Goal: Transaction & Acquisition: Book appointment/travel/reservation

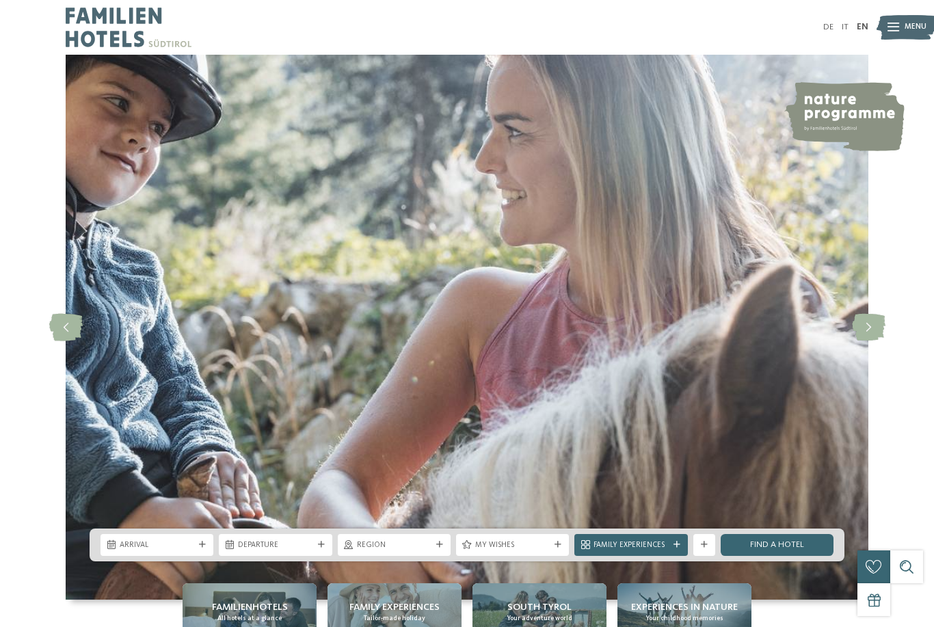
click at [880, 341] on icon at bounding box center [868, 327] width 33 height 27
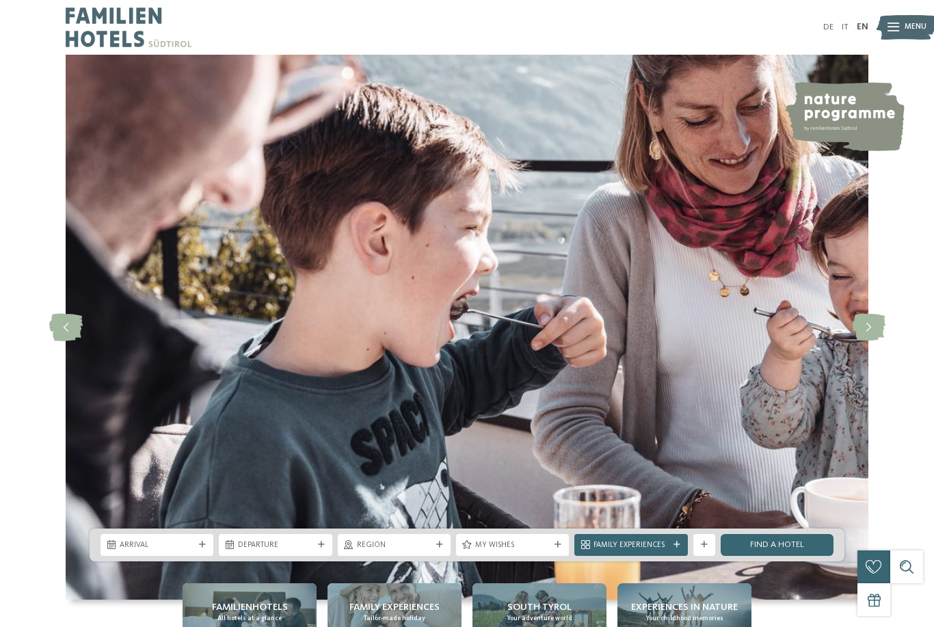
click at [869, 341] on icon at bounding box center [868, 327] width 33 height 27
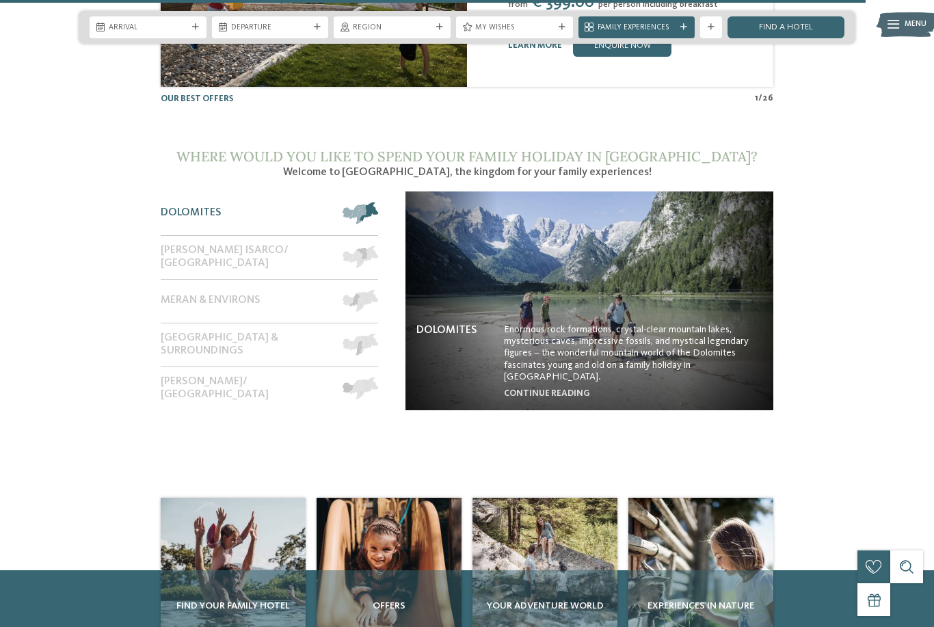
scroll to position [4611, 0]
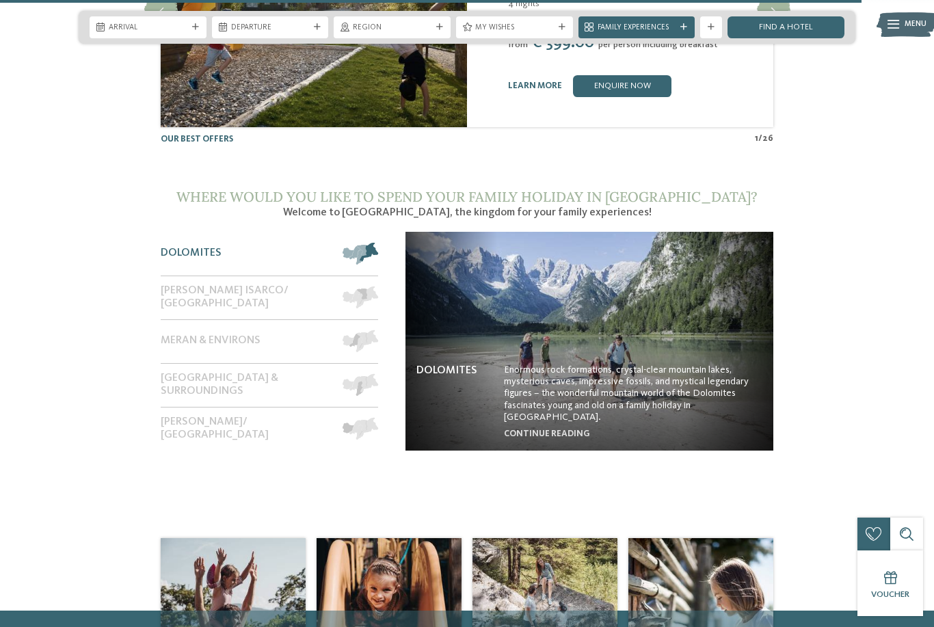
click at [534, 407] on img at bounding box center [589, 341] width 368 height 219
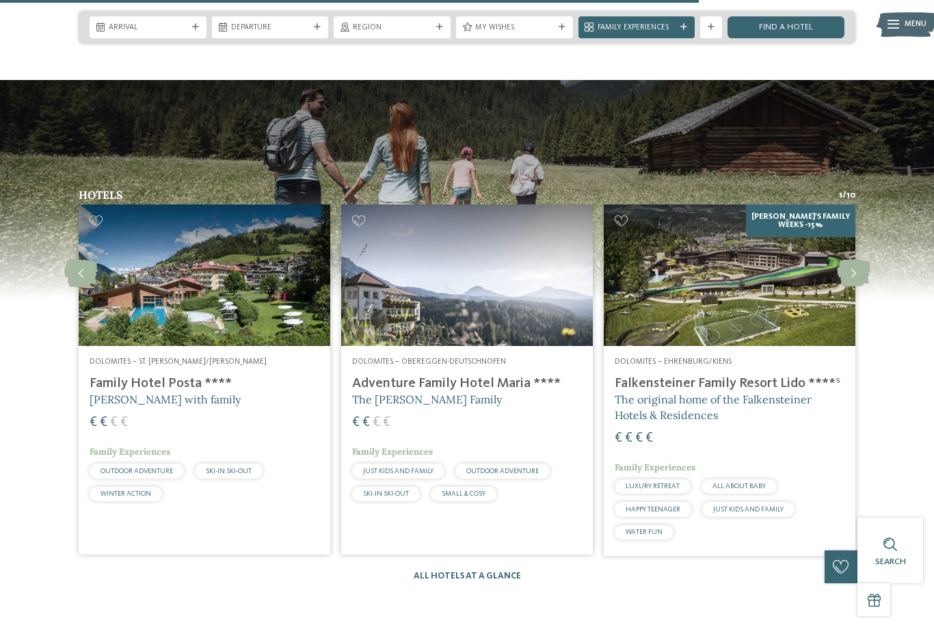
scroll to position [1605, 0]
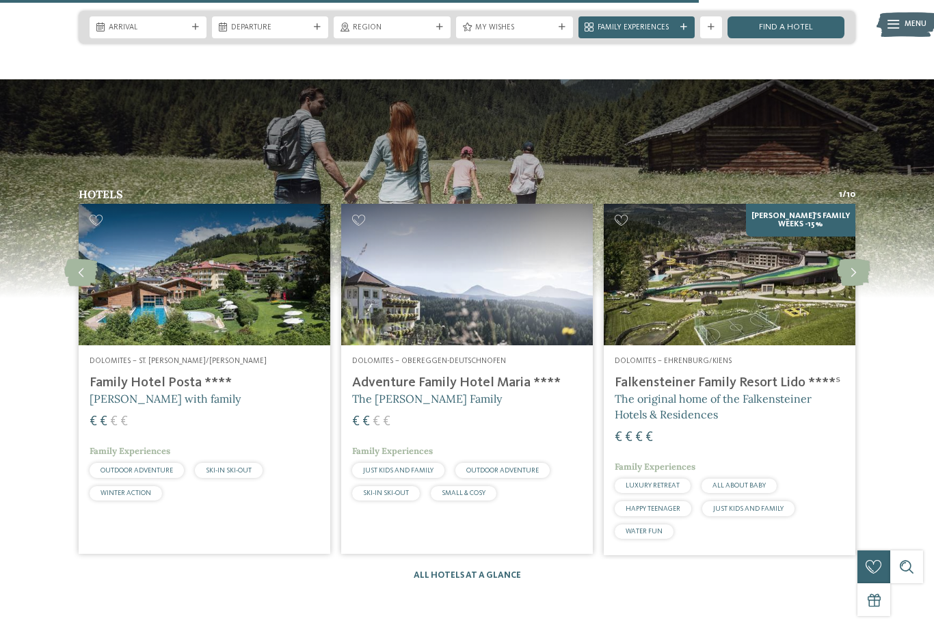
click at [751, 420] on span "The original home of the Falkensteiner Hotels & Residences" at bounding box center [712, 406] width 197 height 29
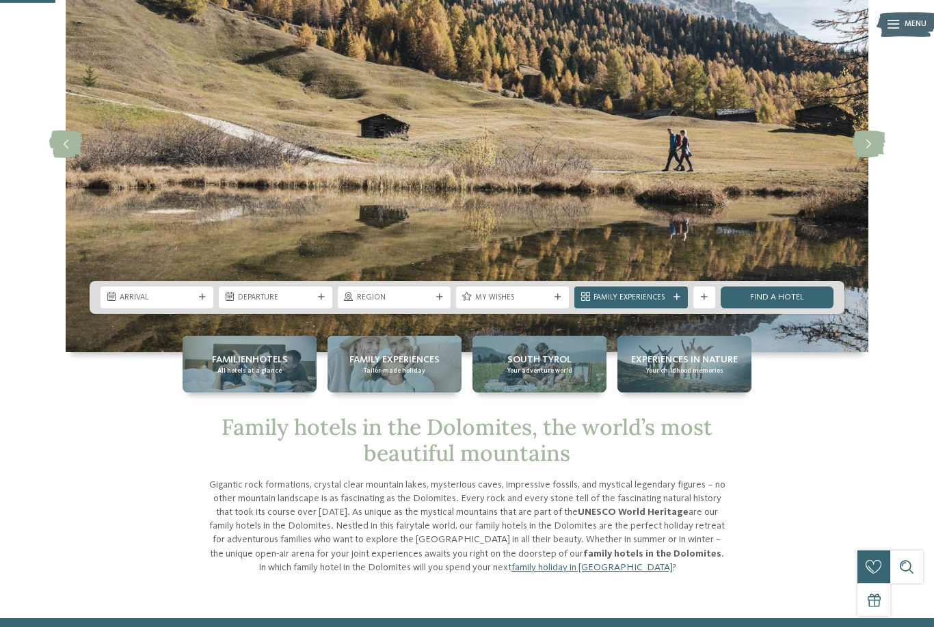
scroll to position [0, 0]
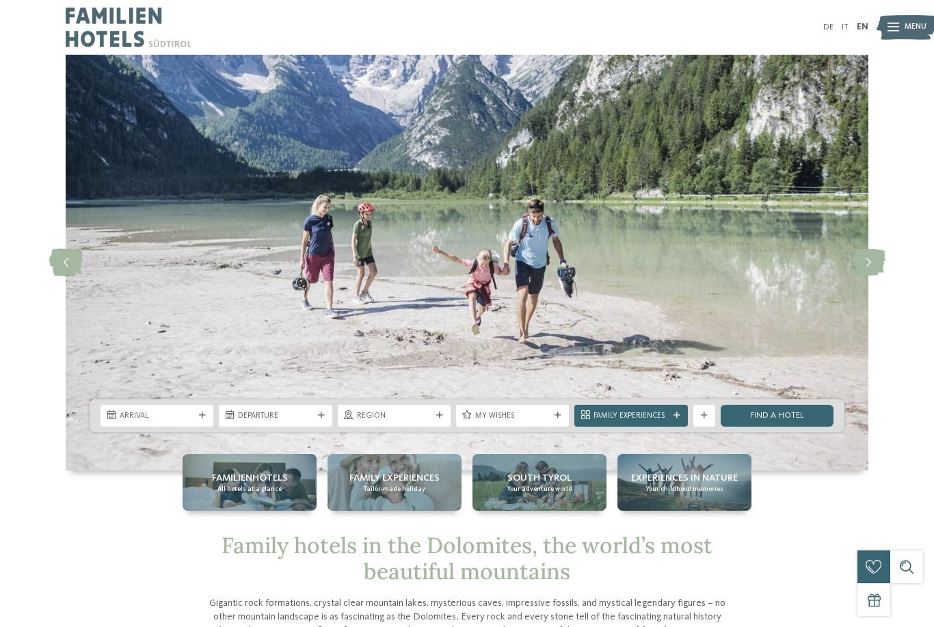
click at [103, 40] on img at bounding box center [129, 27] width 126 height 55
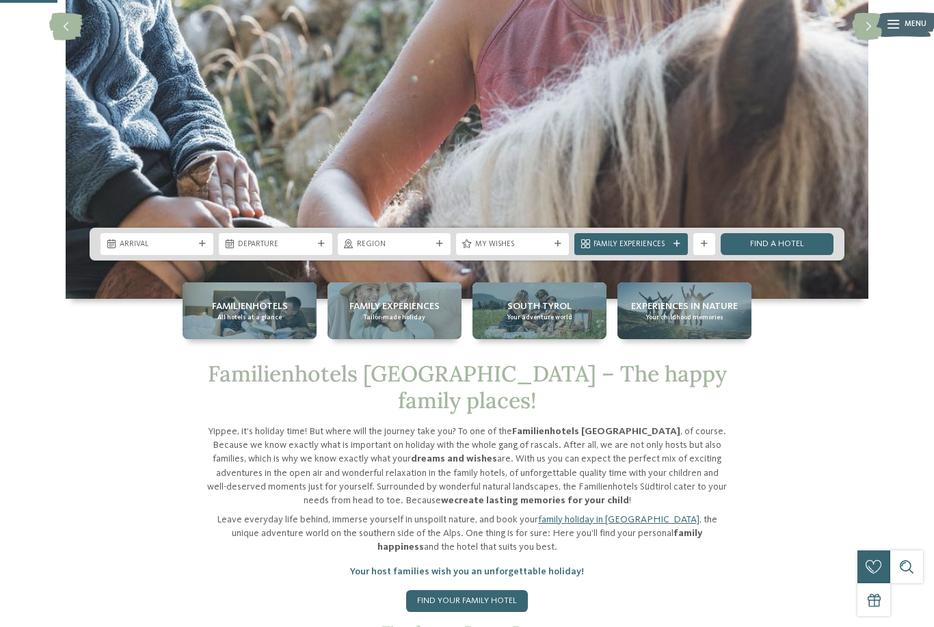
scroll to position [316, 0]
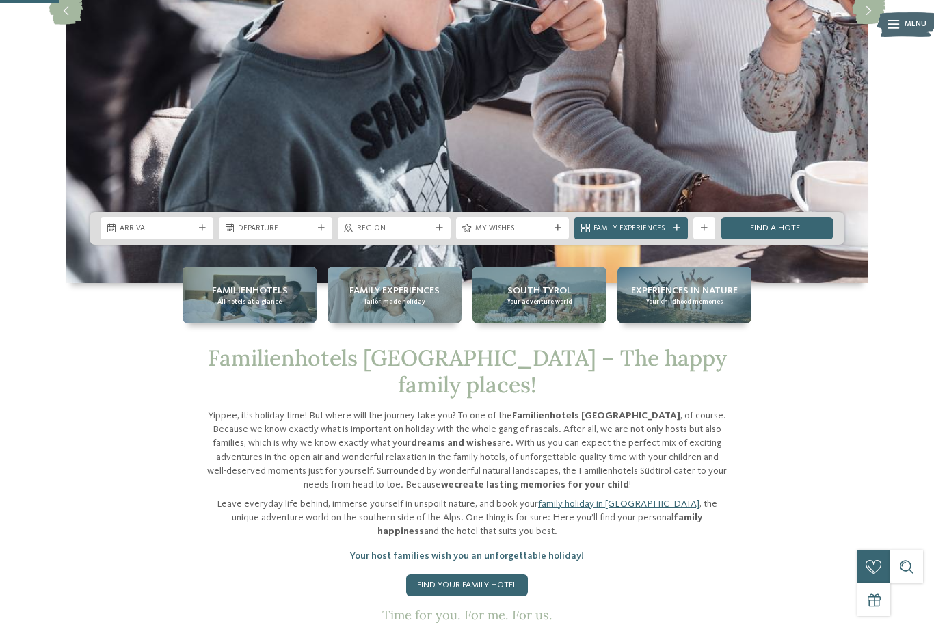
click at [427, 234] on span "Region" at bounding box center [394, 228] width 74 height 11
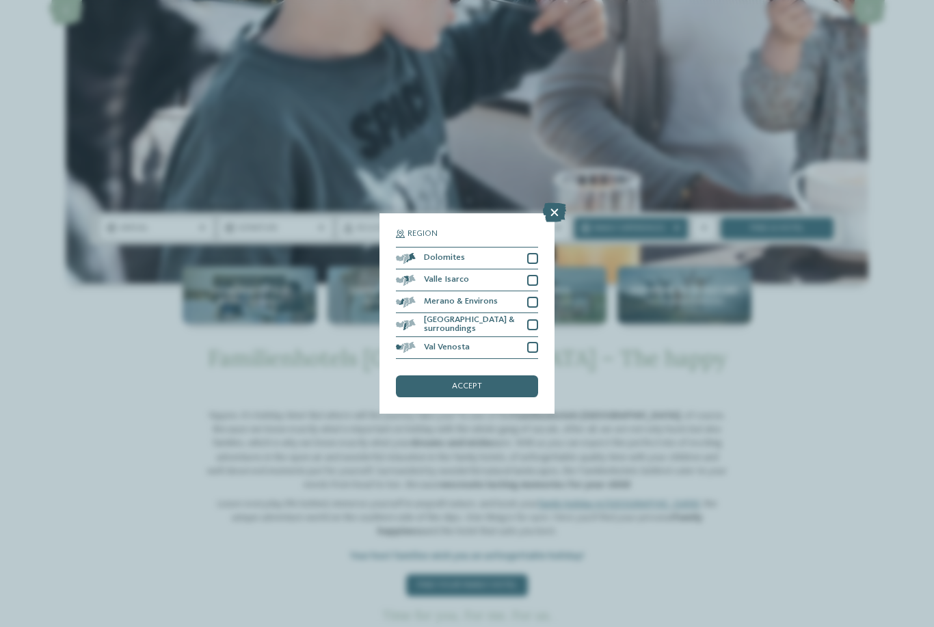
click at [552, 203] on icon at bounding box center [554, 212] width 23 height 19
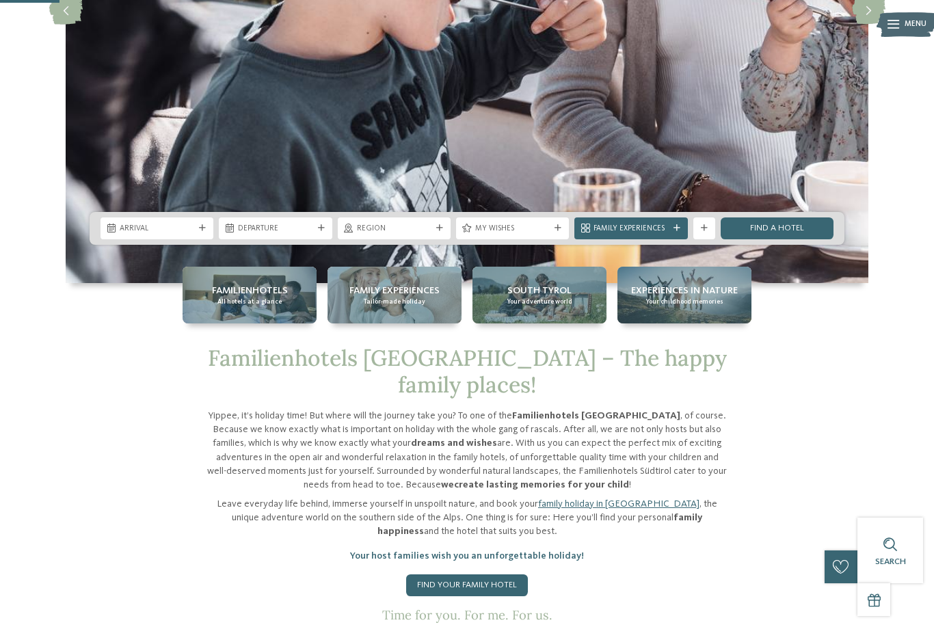
click at [258, 306] on span "All hotels at a glance" at bounding box center [249, 301] width 64 height 9
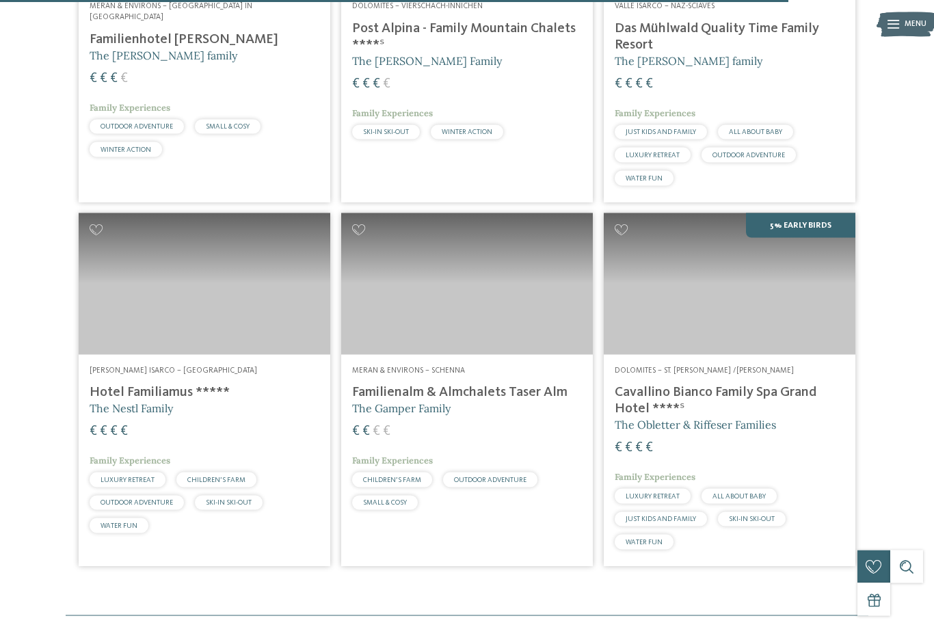
scroll to position [2920, 0]
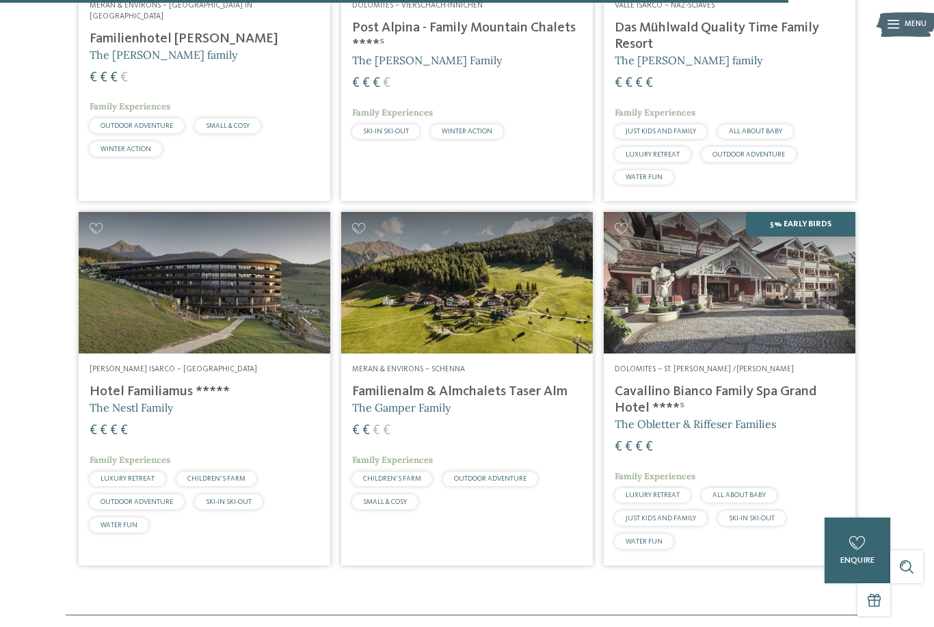
click at [785, 383] on h4 "Cavallino Bianco Family Spa Grand Hotel ****ˢ" at bounding box center [729, 399] width 230 height 33
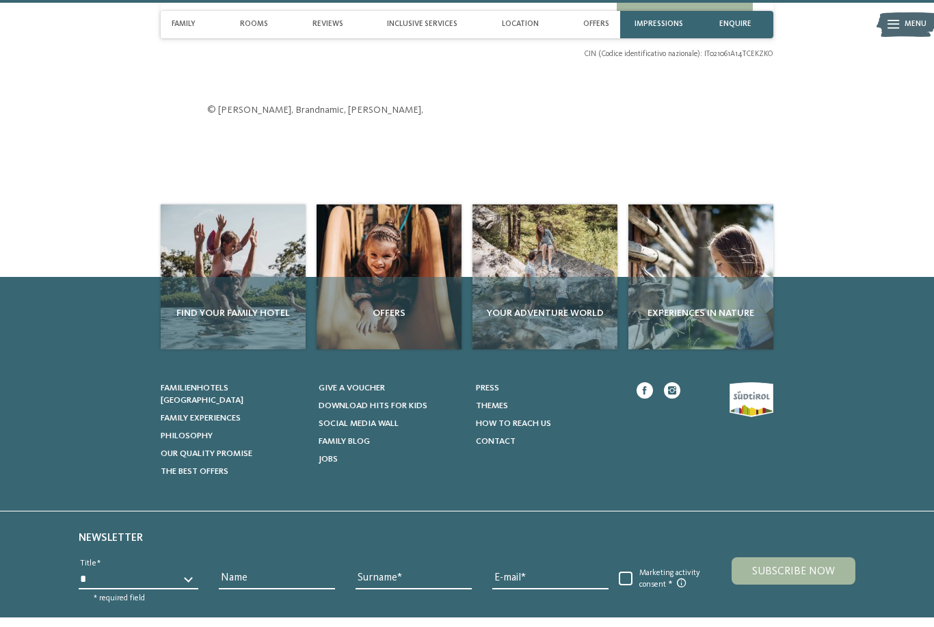
scroll to position [3484, 0]
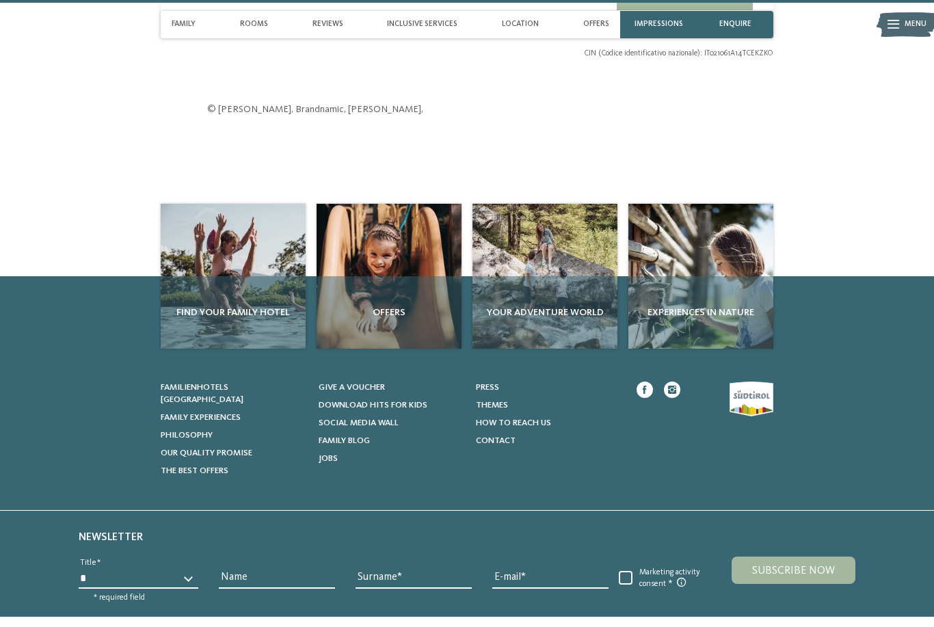
click at [394, 276] on div "Offers" at bounding box center [388, 312] width 145 height 72
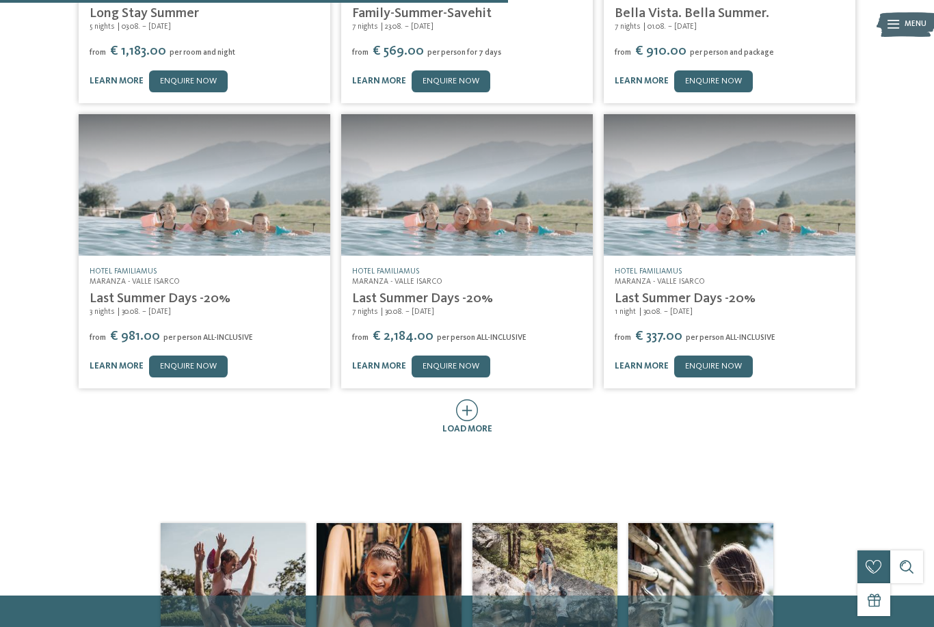
scroll to position [433, 0]
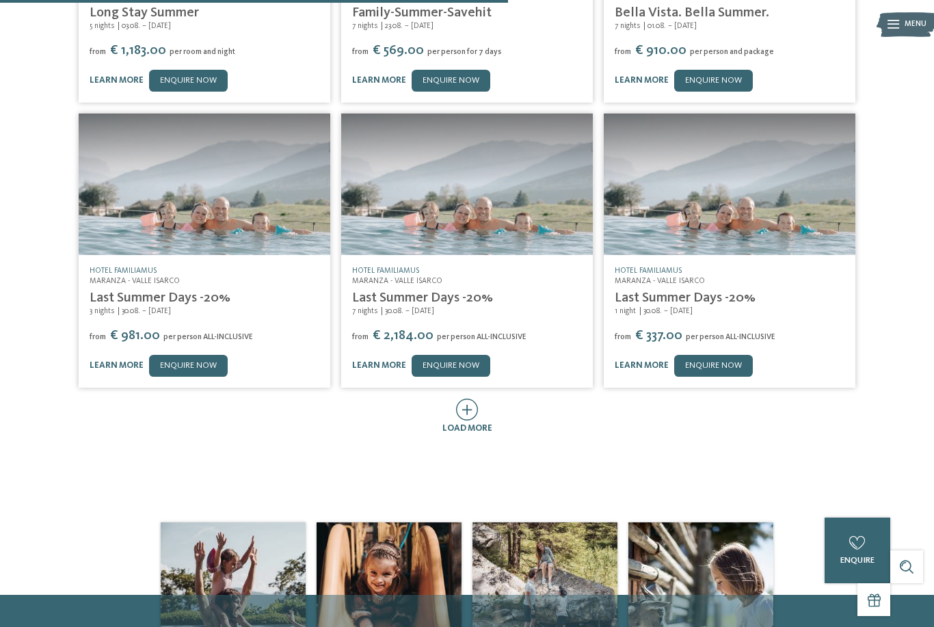
click at [695, 261] on div "Hotel Familiamus Maranza - Valle Isarco Last Summer Days -20% 1 night 30.08. – …" at bounding box center [728, 321] width 251 height 133
click at [636, 364] on link "learn more" at bounding box center [641, 365] width 54 height 9
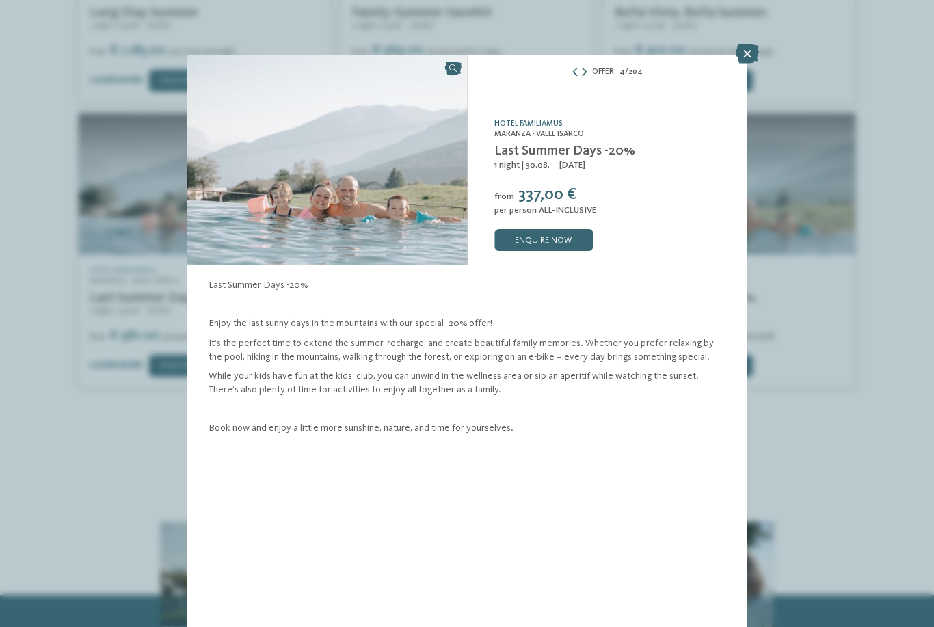
click at [565, 242] on link "enquire now" at bounding box center [543, 240] width 98 height 22
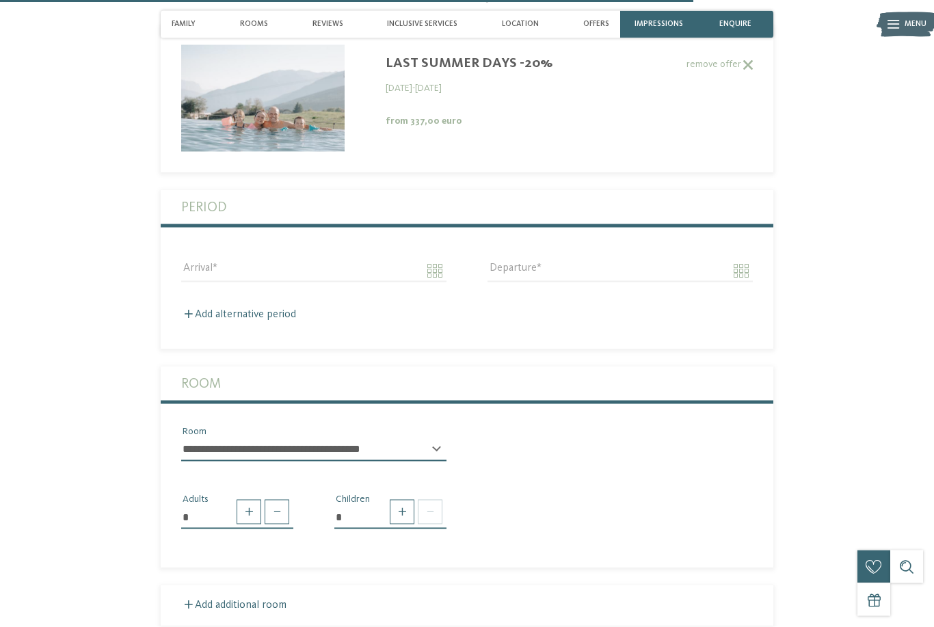
scroll to position [3023, 0]
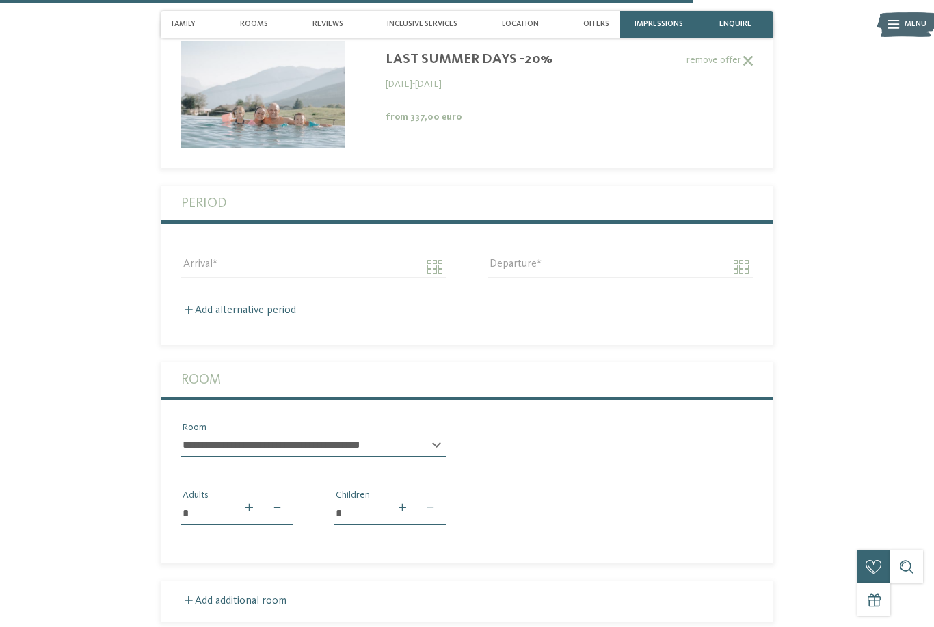
click at [399, 509] on span at bounding box center [402, 507] width 25 height 25
type input "*"
click at [435, 565] on select "* * * * * * * * * * * ** ** ** ** ** ** ** **" at bounding box center [390, 560] width 112 height 23
select select "*"
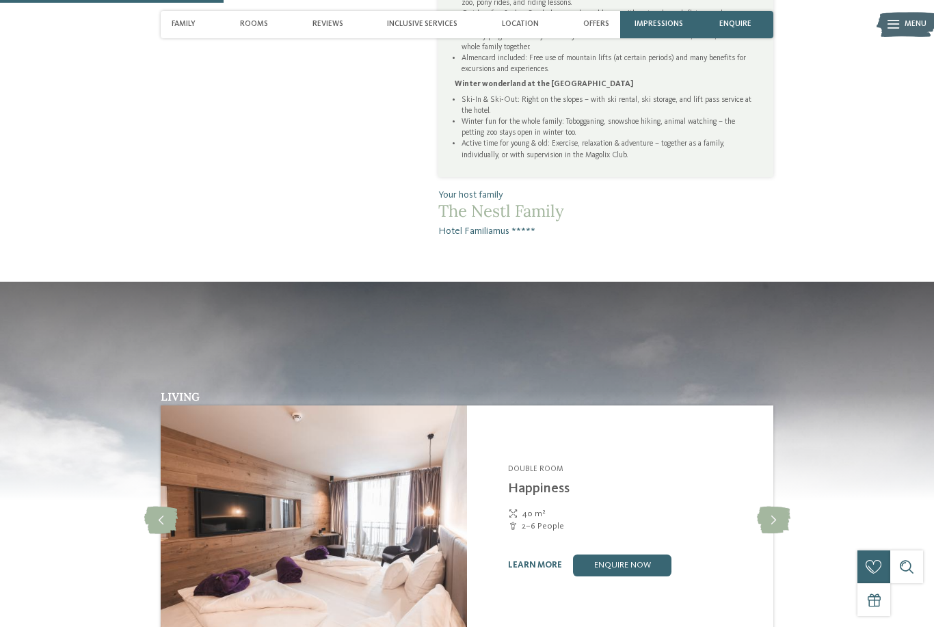
scroll to position [1022, 0]
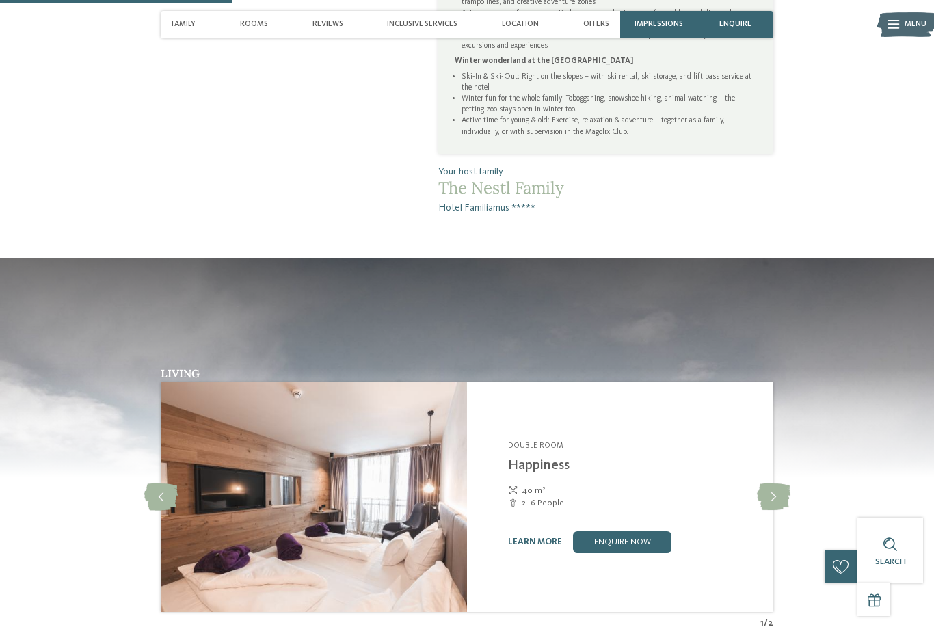
click at [769, 507] on icon at bounding box center [773, 496] width 33 height 27
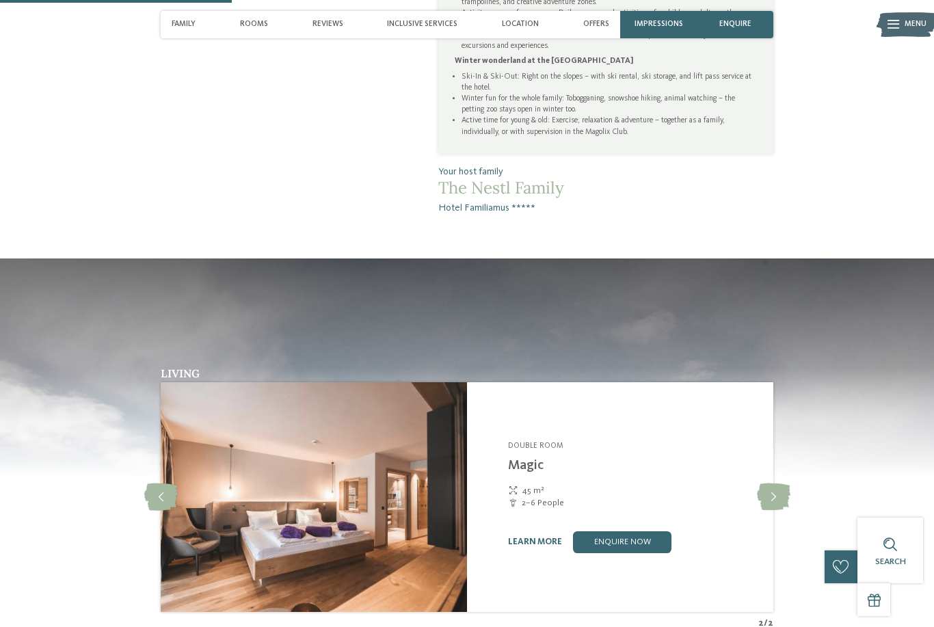
click at [770, 500] on icon at bounding box center [773, 496] width 33 height 27
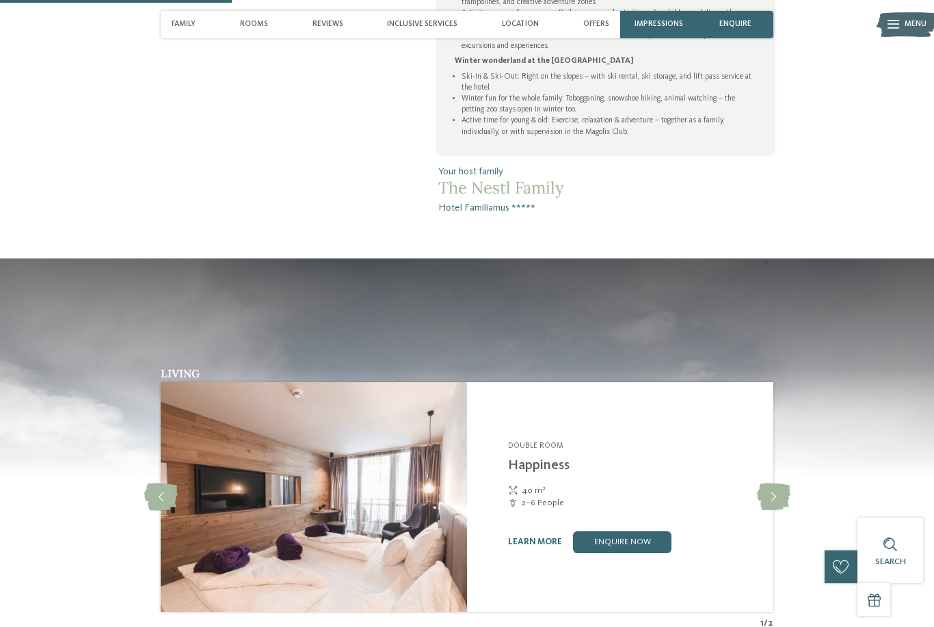
click at [770, 502] on icon at bounding box center [773, 496] width 33 height 27
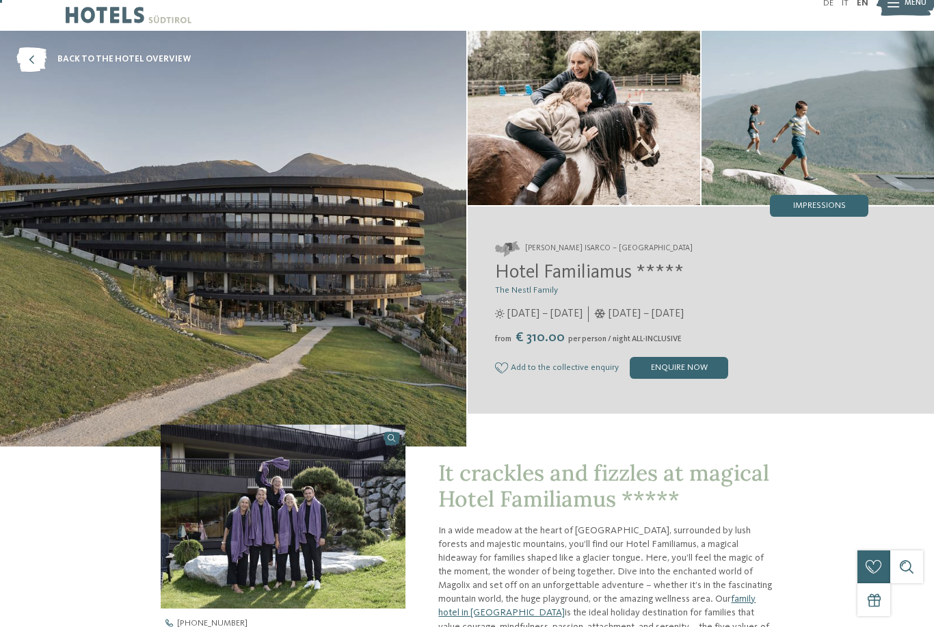
scroll to position [0, 0]
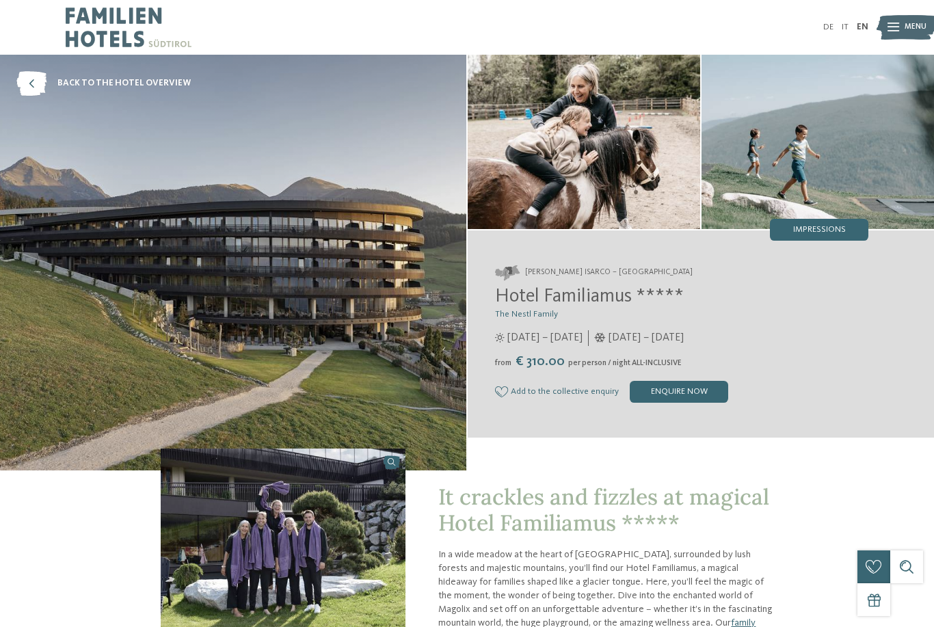
click at [131, 296] on img at bounding box center [233, 263] width 466 height 416
click at [612, 150] on img at bounding box center [583, 142] width 232 height 174
click at [847, 191] on img at bounding box center [817, 142] width 232 height 174
click at [842, 226] on span "Impressions" at bounding box center [819, 230] width 53 height 9
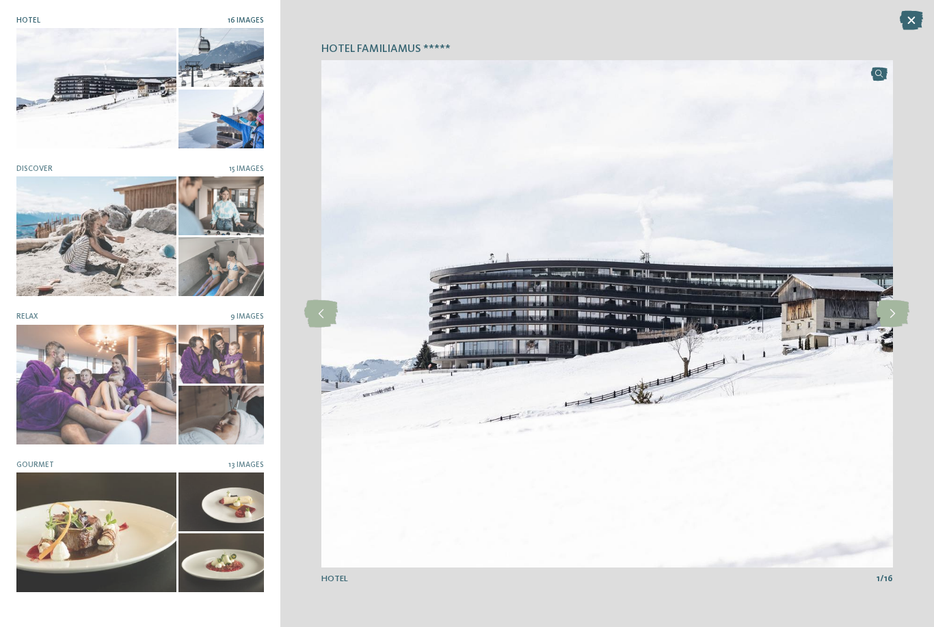
click at [888, 316] on icon at bounding box center [891, 313] width 33 height 27
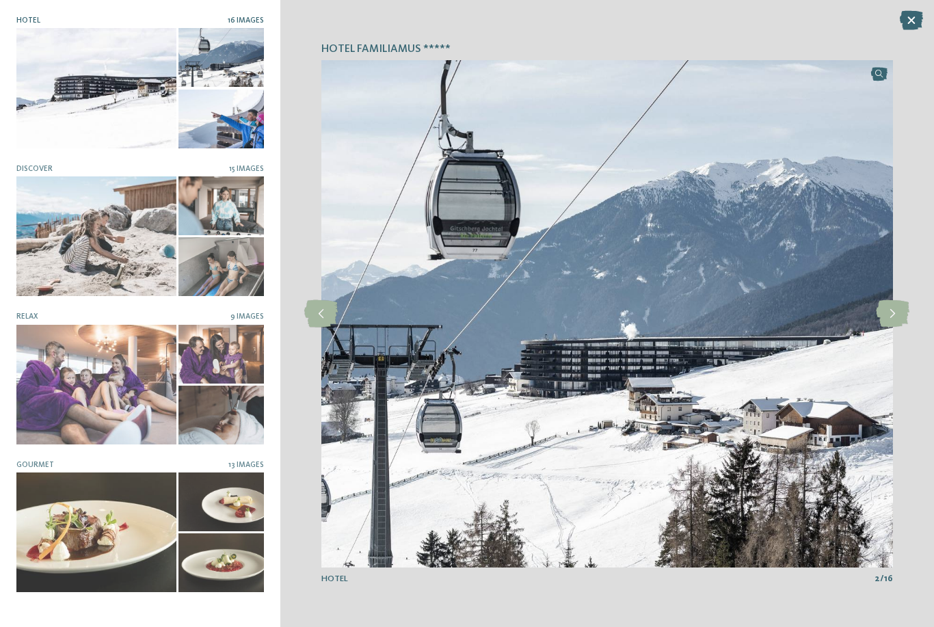
click at [894, 310] on icon at bounding box center [891, 313] width 33 height 27
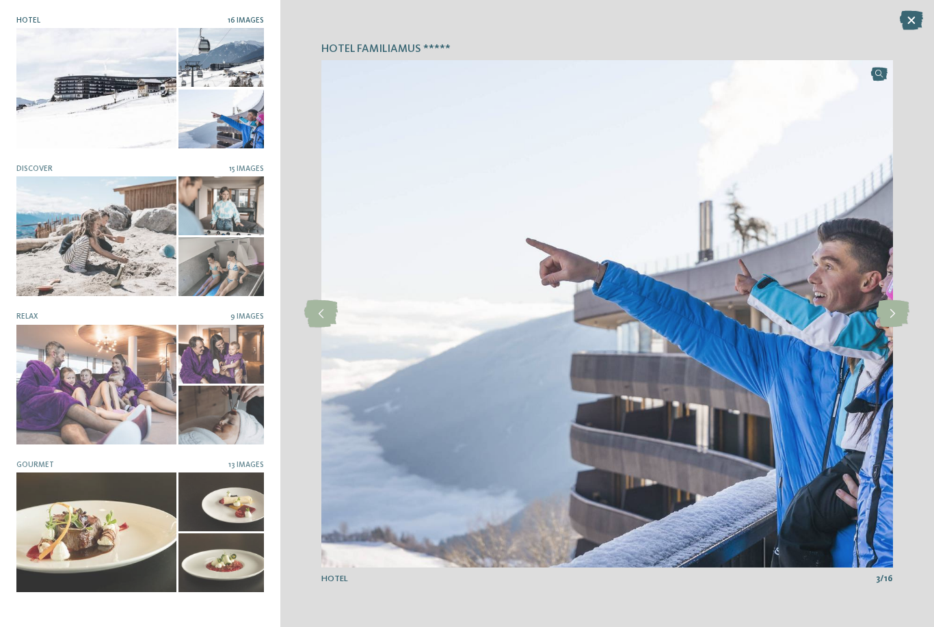
click at [892, 312] on icon at bounding box center [891, 313] width 33 height 27
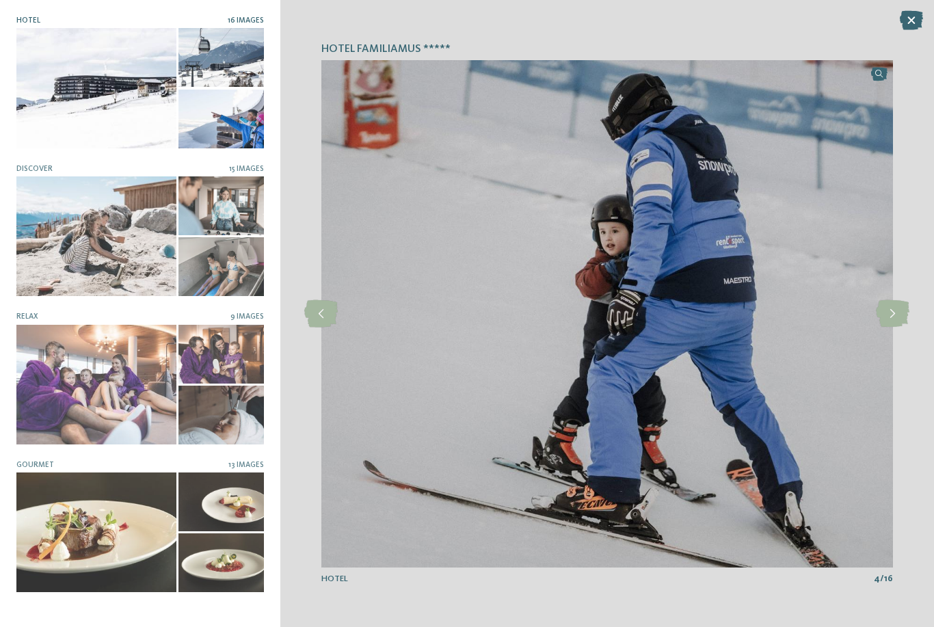
click at [893, 308] on icon at bounding box center [891, 313] width 33 height 27
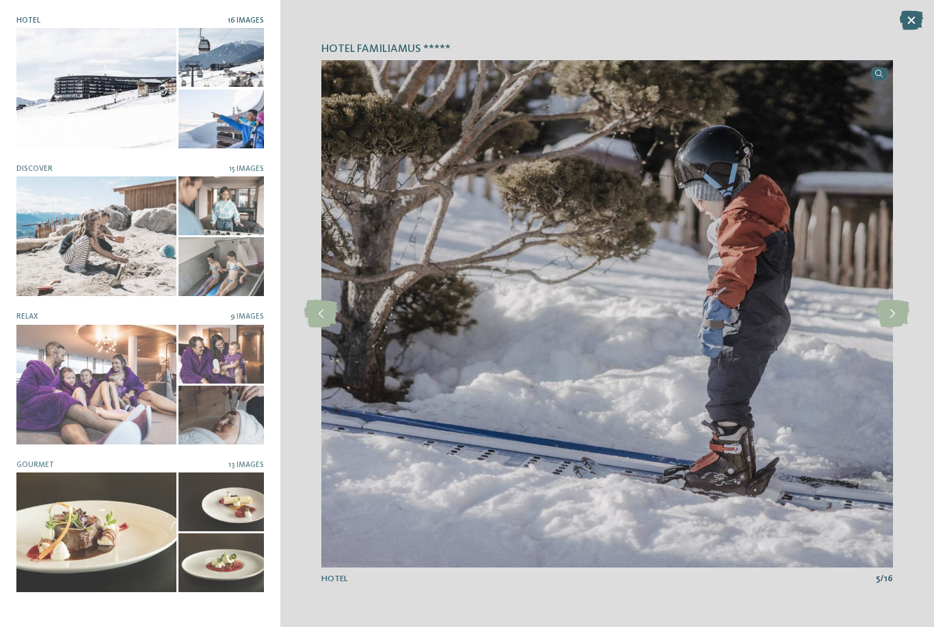
click at [54, 258] on div at bounding box center [96, 236] width 160 height 120
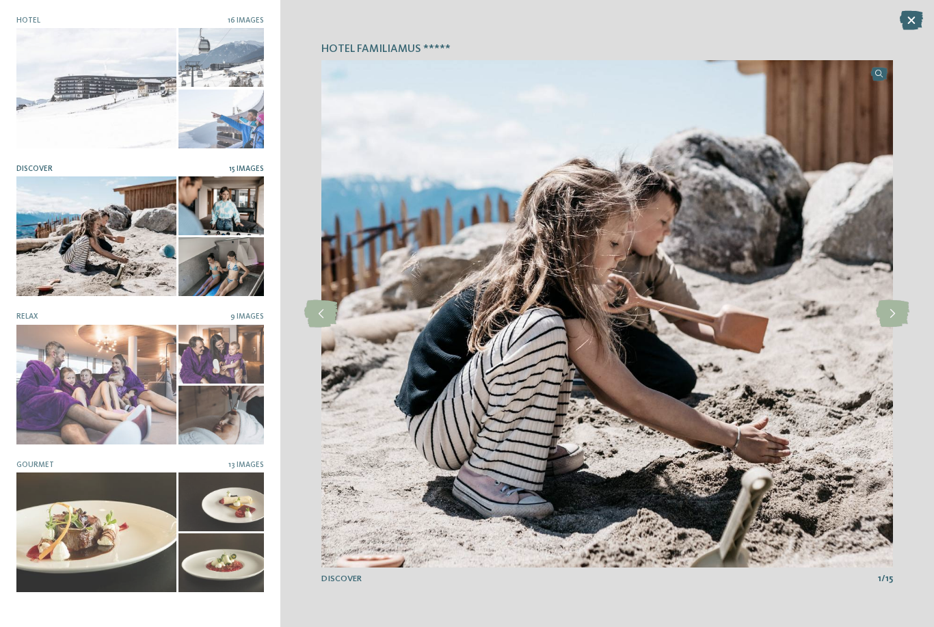
click at [901, 310] on icon at bounding box center [891, 313] width 33 height 27
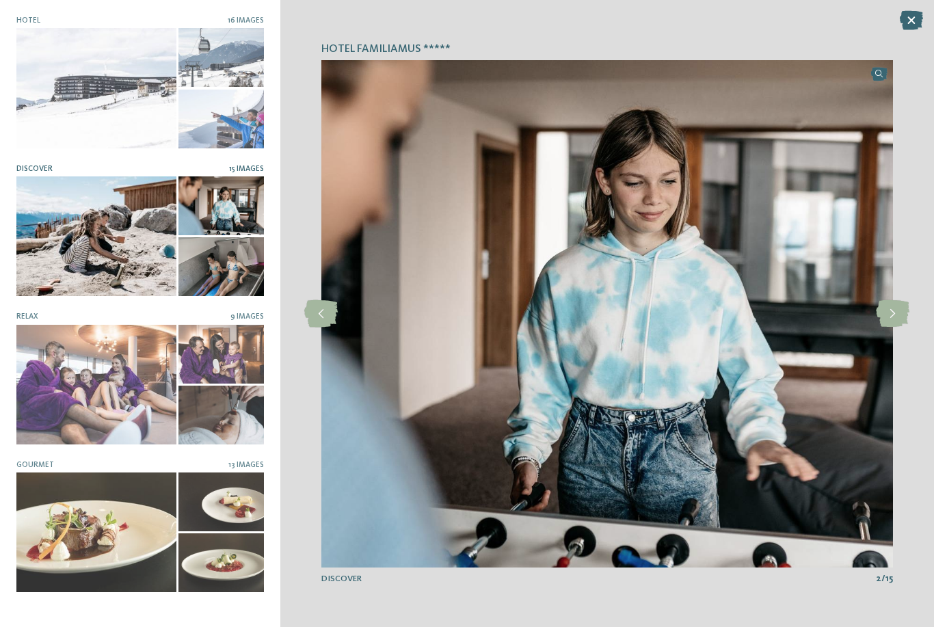
click at [899, 312] on icon at bounding box center [891, 313] width 33 height 27
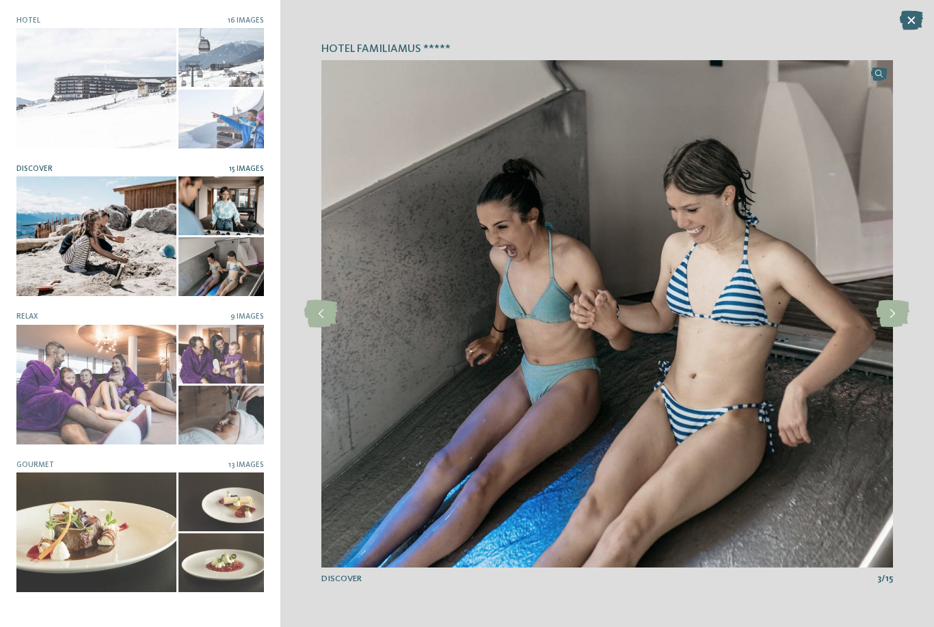
click at [892, 316] on icon at bounding box center [891, 313] width 33 height 27
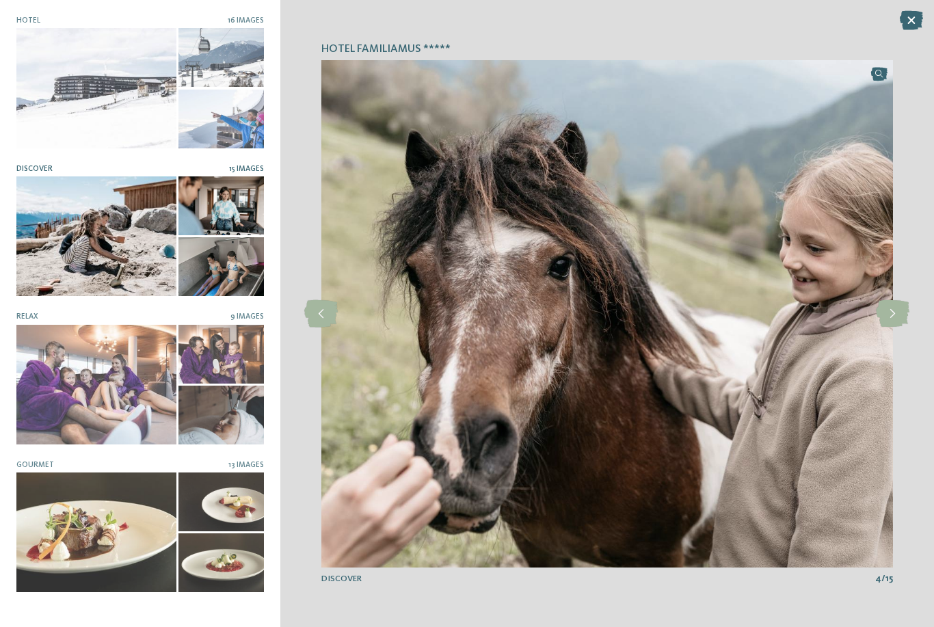
click at [890, 315] on icon at bounding box center [891, 313] width 33 height 27
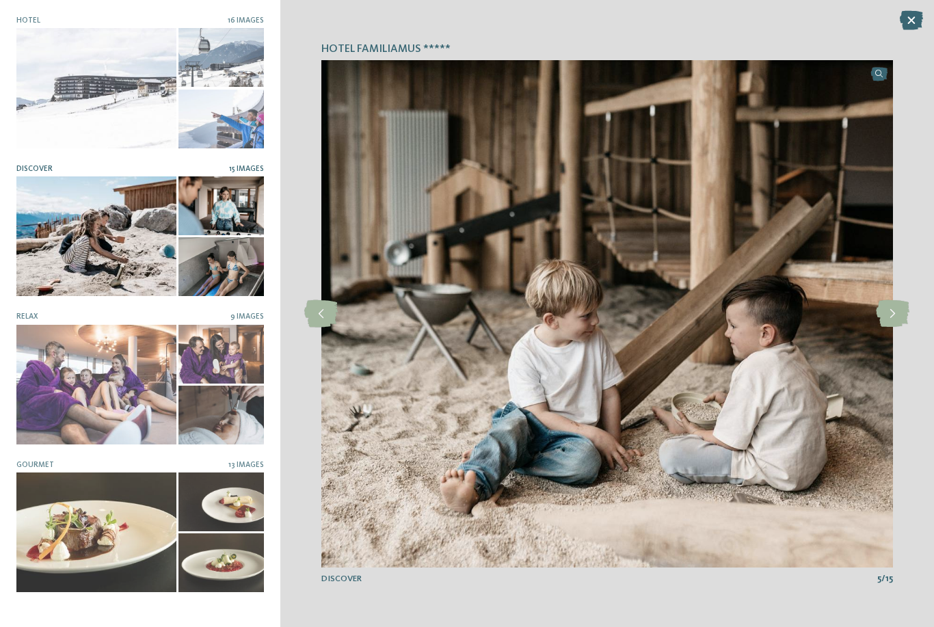
click at [894, 310] on icon at bounding box center [891, 313] width 33 height 27
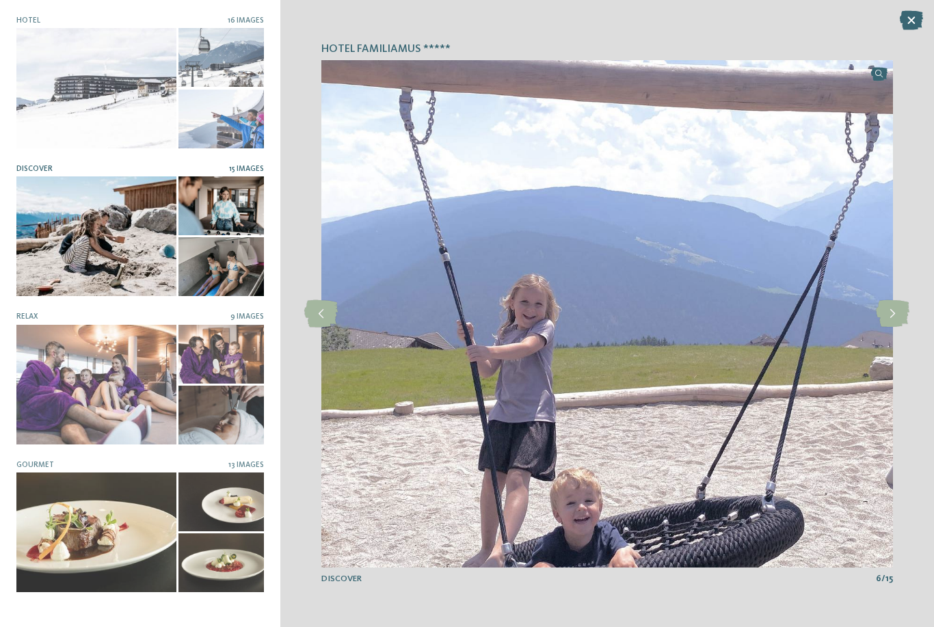
click at [897, 310] on icon at bounding box center [891, 313] width 33 height 27
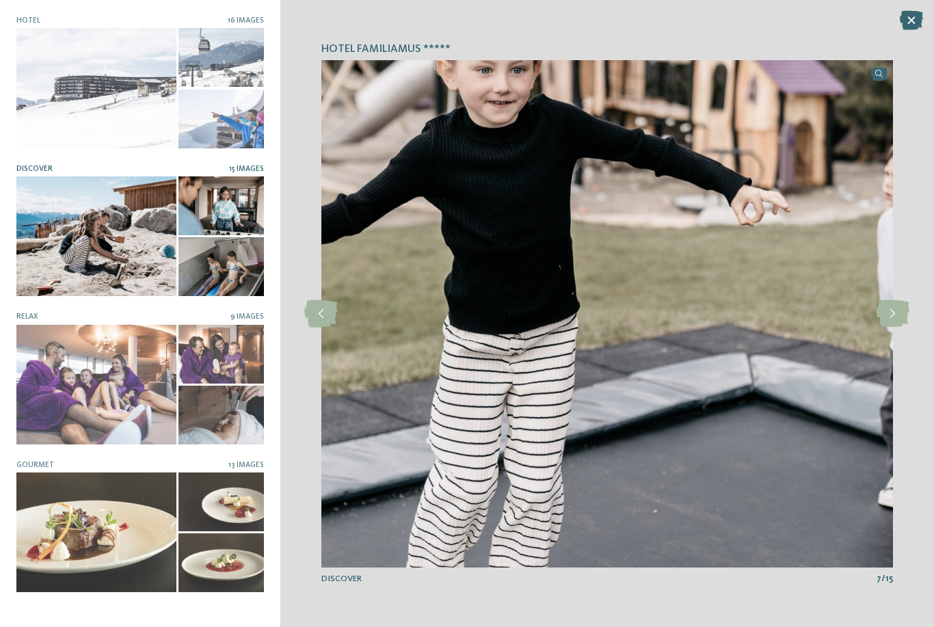
click at [898, 312] on icon at bounding box center [891, 313] width 33 height 27
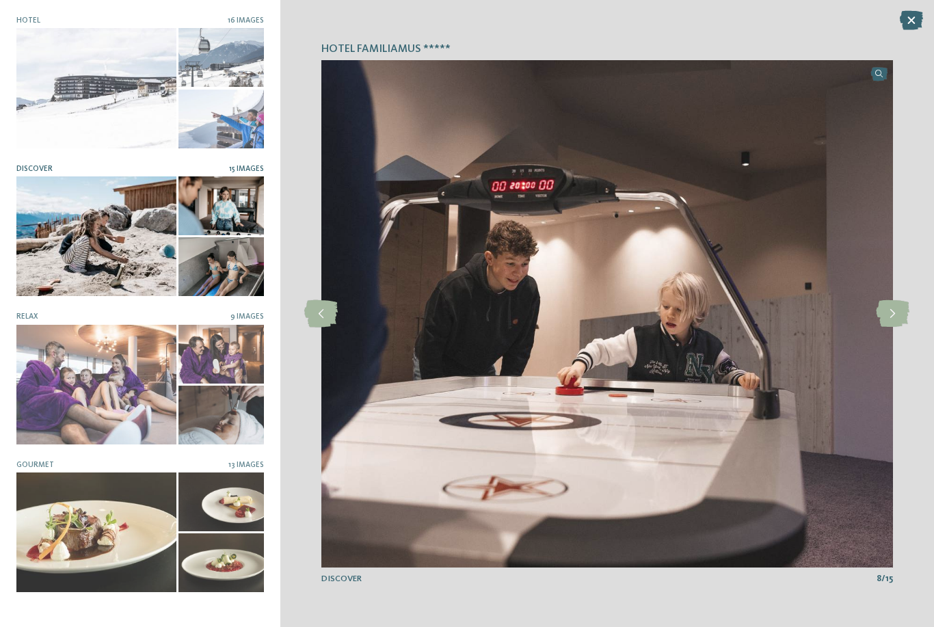
click at [899, 312] on icon at bounding box center [891, 313] width 33 height 27
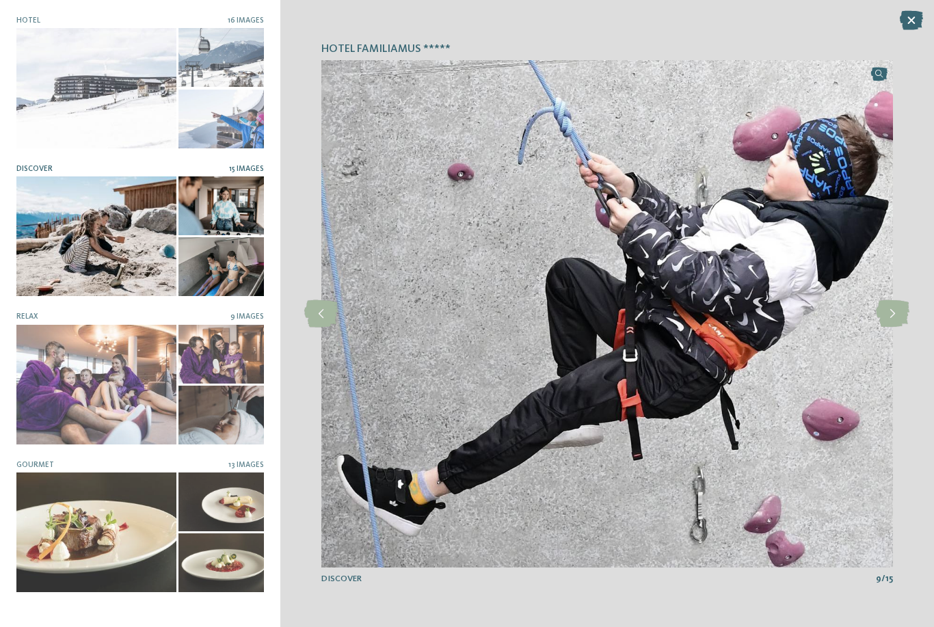
click at [899, 312] on icon at bounding box center [891, 313] width 33 height 27
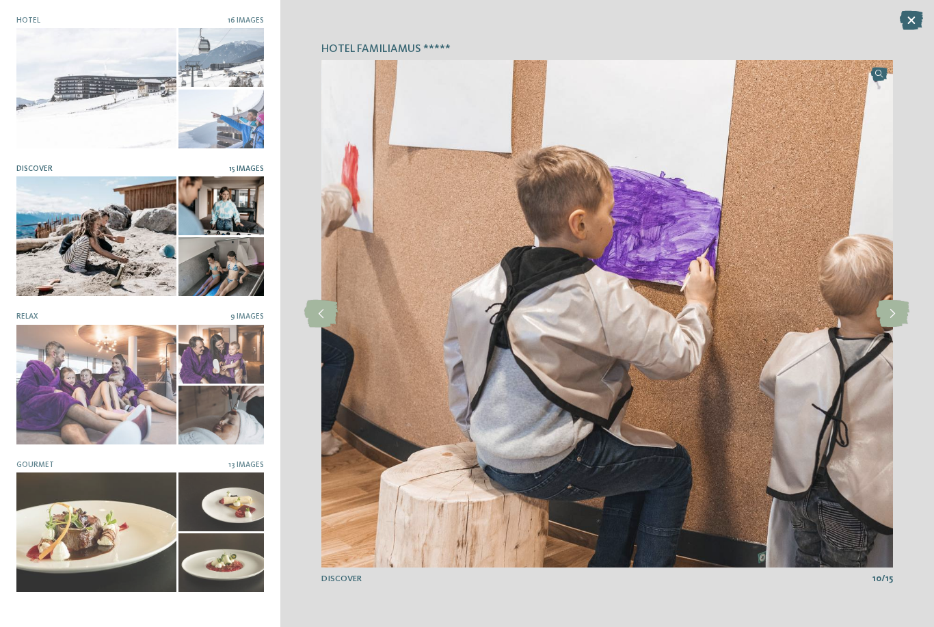
click at [908, 301] on icon at bounding box center [891, 313] width 33 height 27
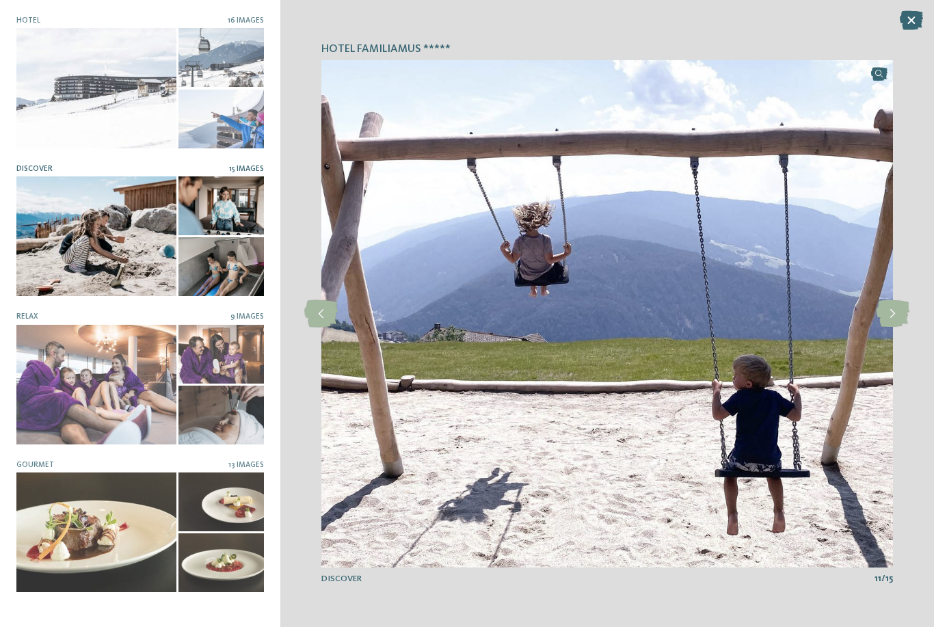
click at [899, 305] on icon at bounding box center [891, 313] width 33 height 27
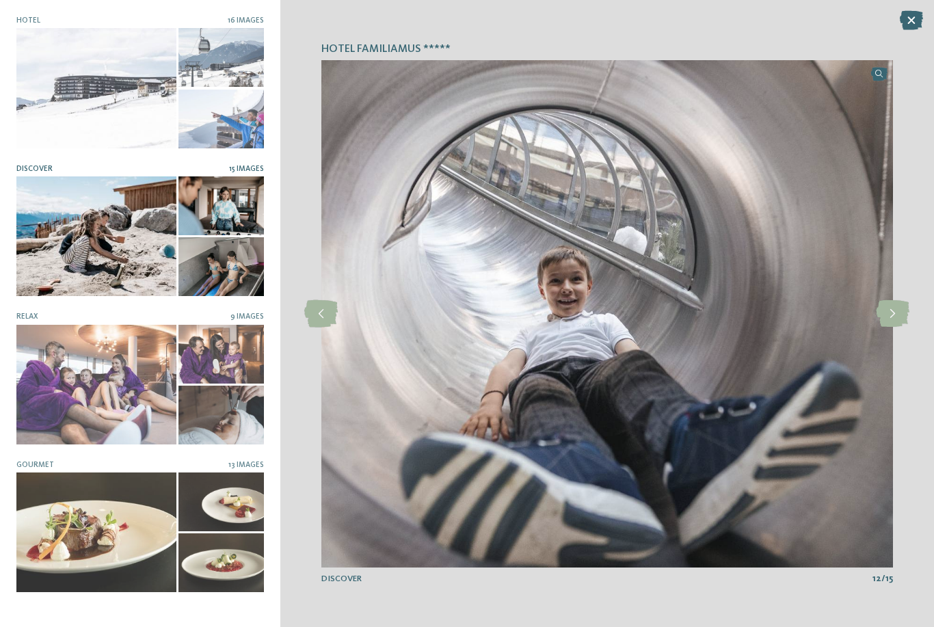
click at [897, 311] on icon at bounding box center [891, 313] width 33 height 27
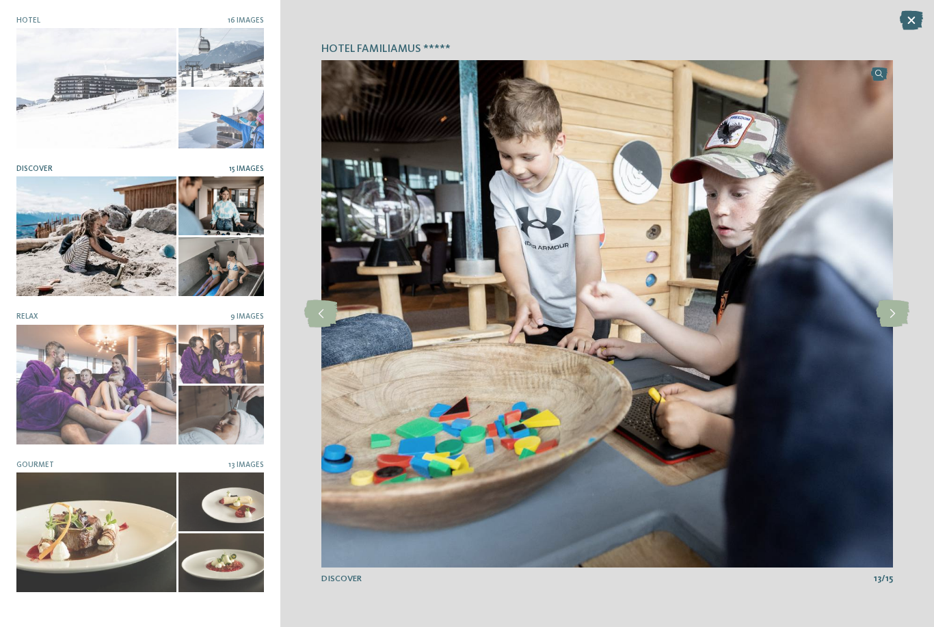
click at [895, 313] on icon at bounding box center [891, 313] width 33 height 27
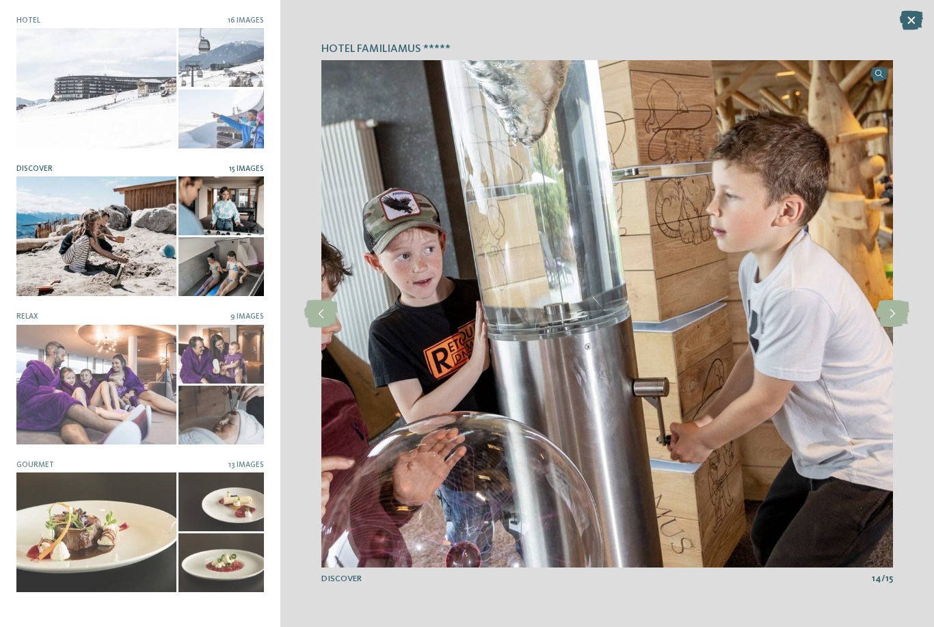
click at [905, 15] on icon at bounding box center [910, 20] width 23 height 19
